Goal: Task Accomplishment & Management: Use online tool/utility

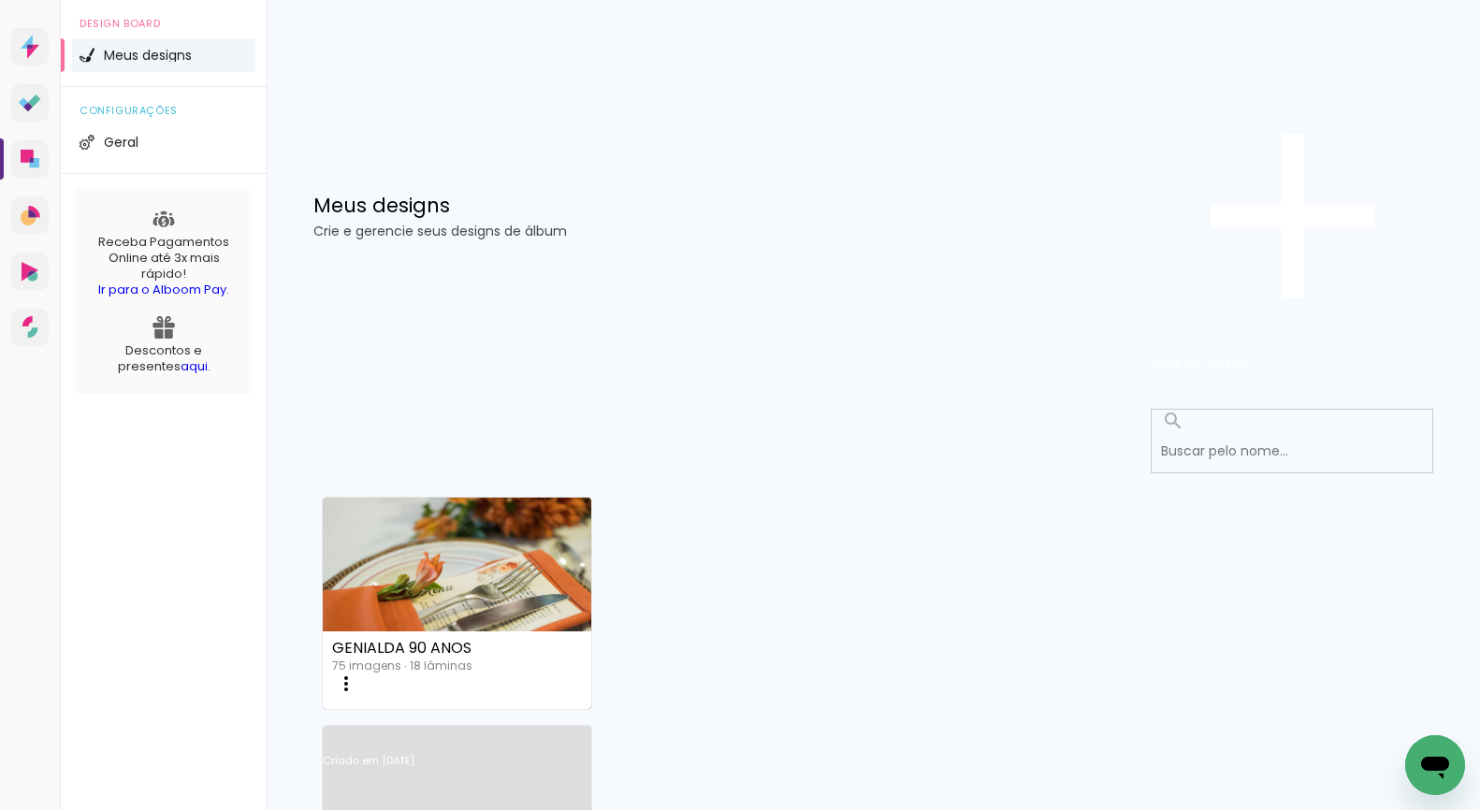
click at [591, 733] on link "Criado em [DATE]" at bounding box center [457, 786] width 269 height 106
